Goal: Find specific page/section: Find specific page/section

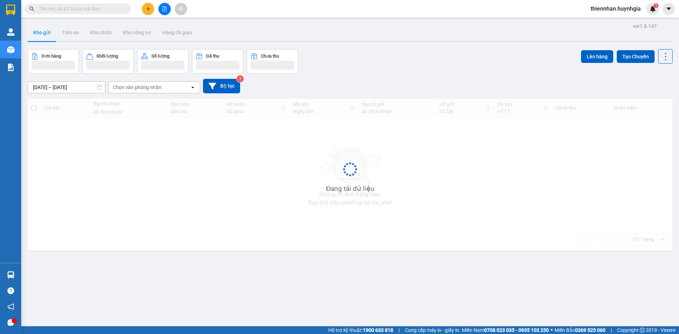
click at [92, 10] on input "text" at bounding box center [80, 9] width 83 height 8
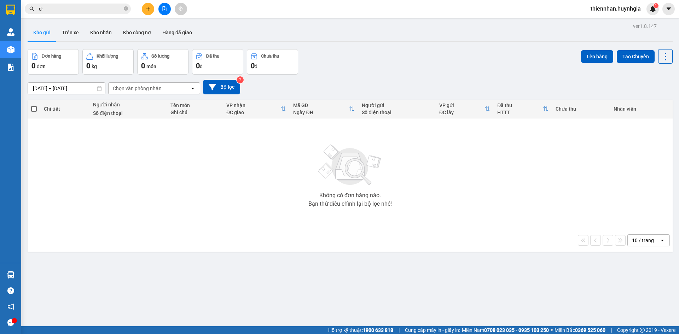
type input "d"
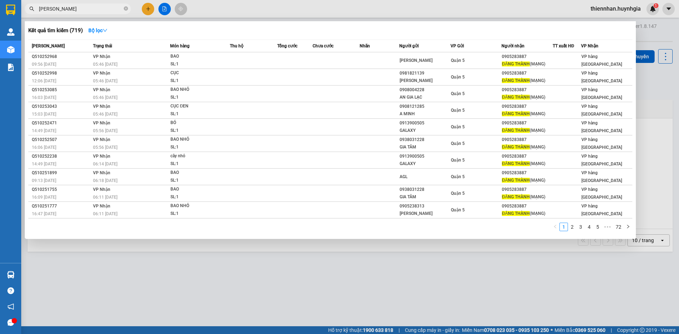
click at [94, 12] on input "[PERSON_NAME]" at bounding box center [80, 9] width 83 height 8
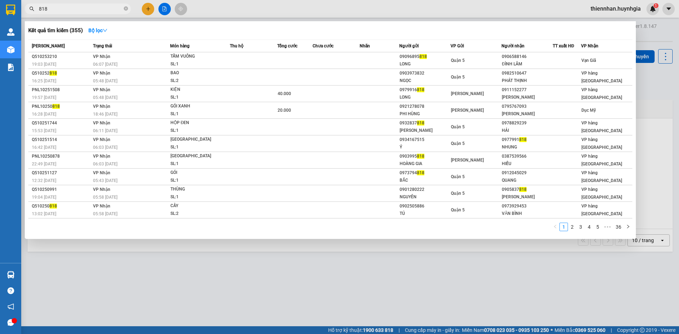
click at [71, 10] on input "818" at bounding box center [80, 9] width 83 height 8
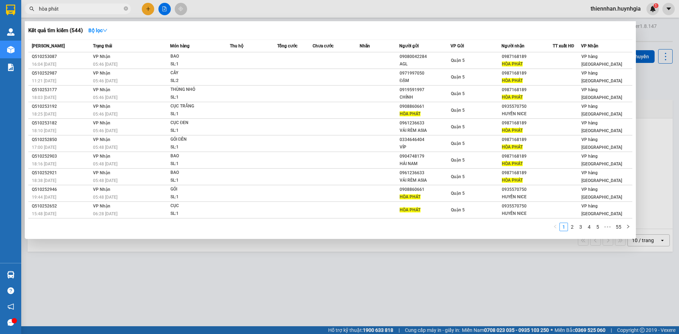
type input "hòa phát"
